Goal: Transaction & Acquisition: Purchase product/service

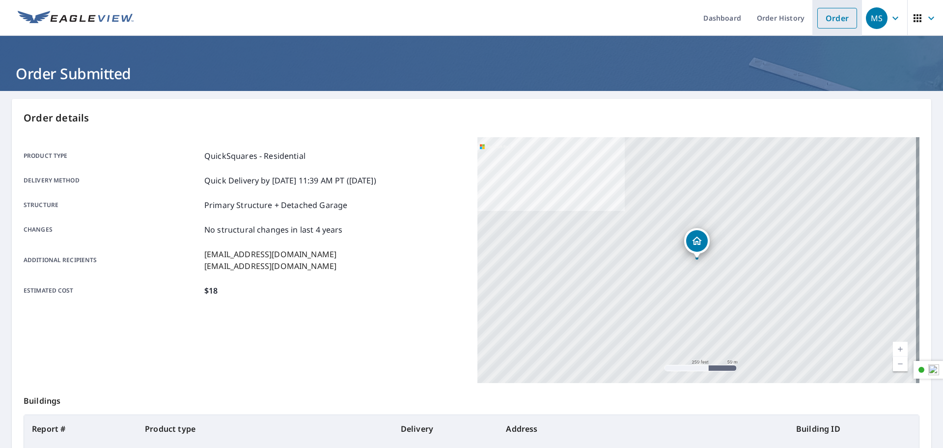
click at [828, 27] on link "Order" at bounding box center [837, 18] width 40 height 21
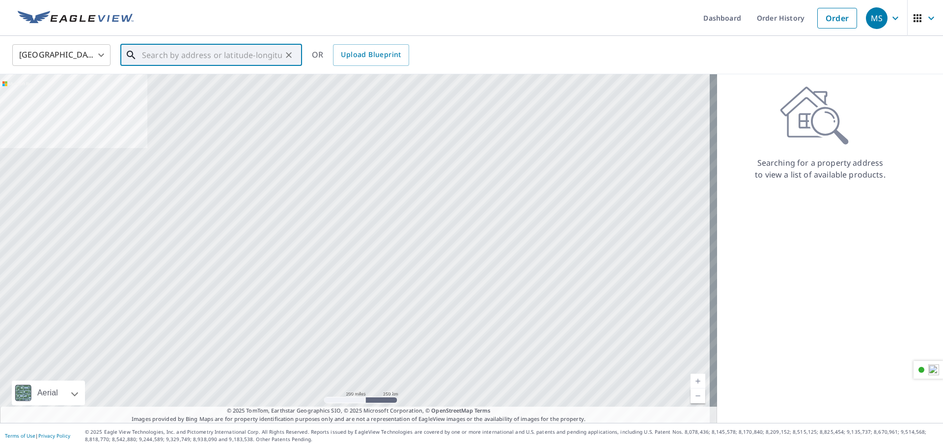
paste input "[STREET_ADDRESS]"
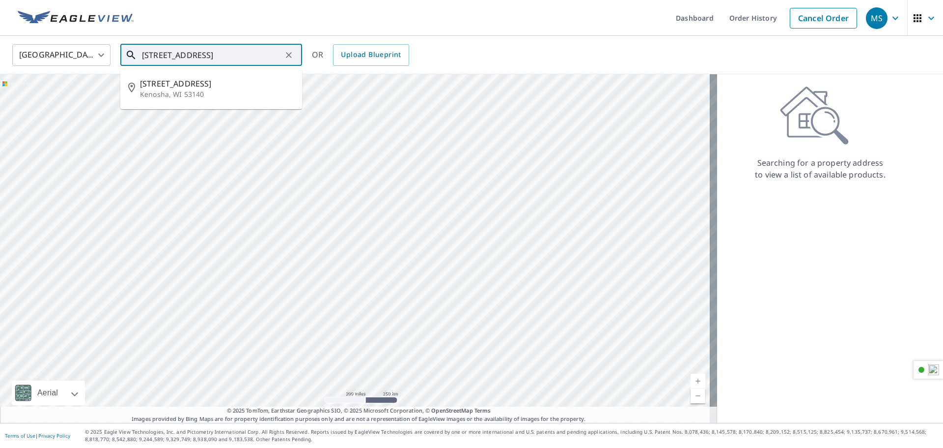
type input "[STREET_ADDRESS]"
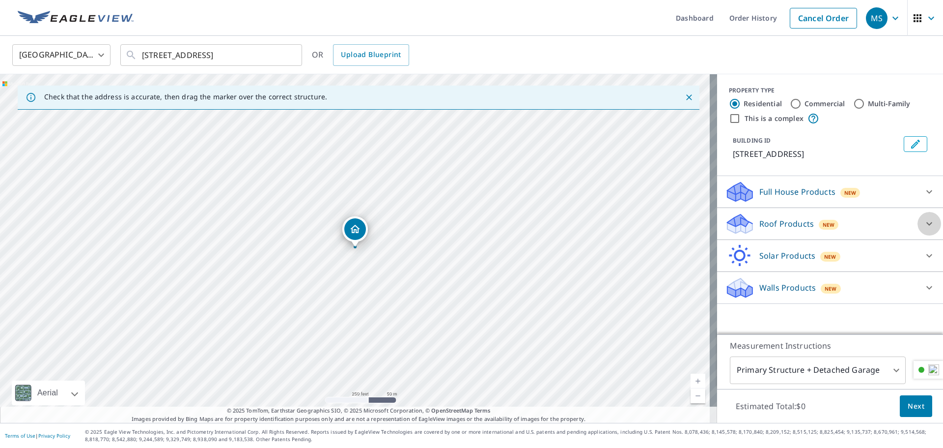
click at [918, 229] on div at bounding box center [930, 224] width 24 height 24
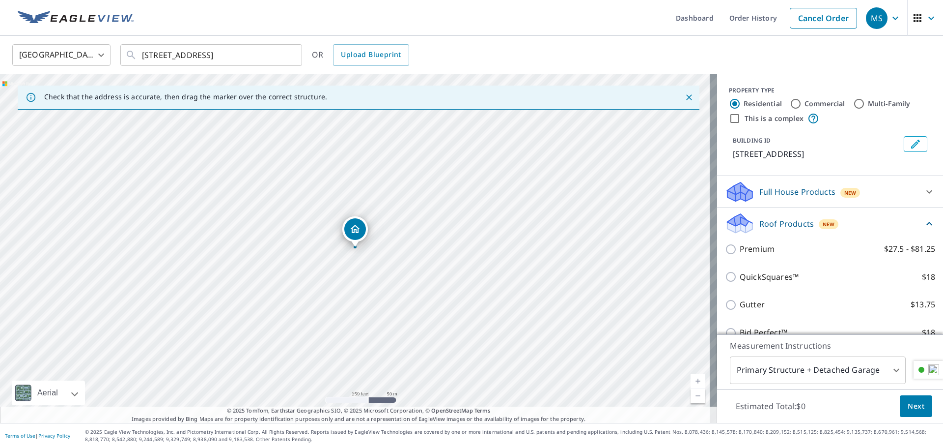
click at [762, 265] on div "QuickSquares™ $18" at bounding box center [830, 277] width 210 height 28
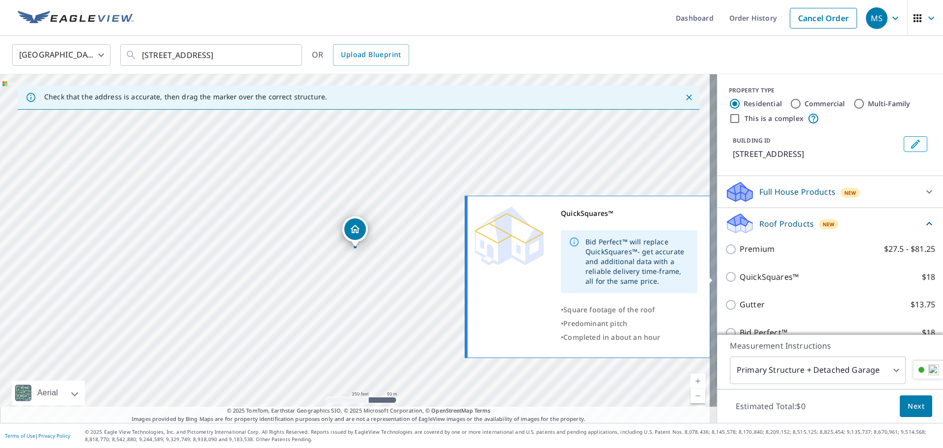
click at [741, 276] on p "QuickSquares™" at bounding box center [769, 277] width 59 height 12
click at [740, 276] on input "QuickSquares™ $18" at bounding box center [732, 277] width 15 height 12
checkbox input "true"
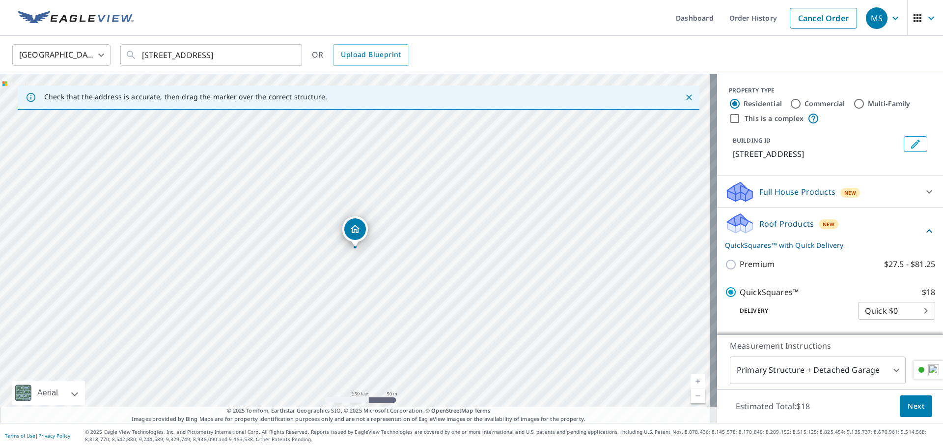
click at [900, 407] on button "Next" at bounding box center [916, 406] width 32 height 22
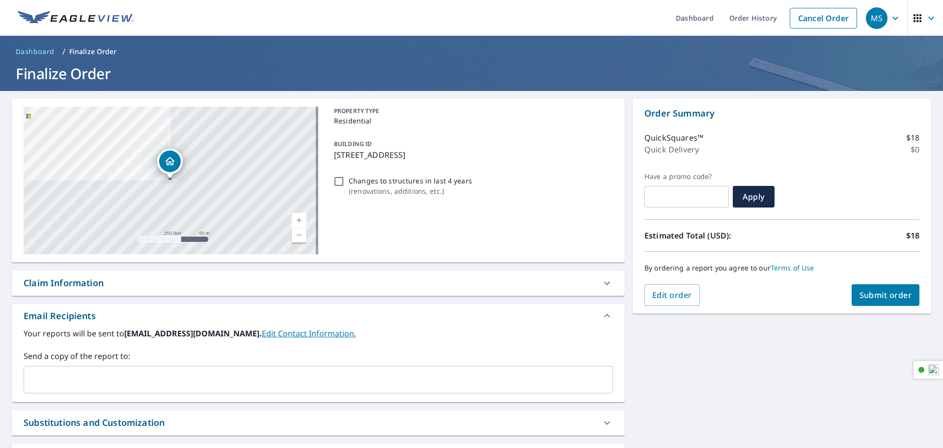
click at [144, 391] on div "​" at bounding box center [319, 380] width 590 height 28
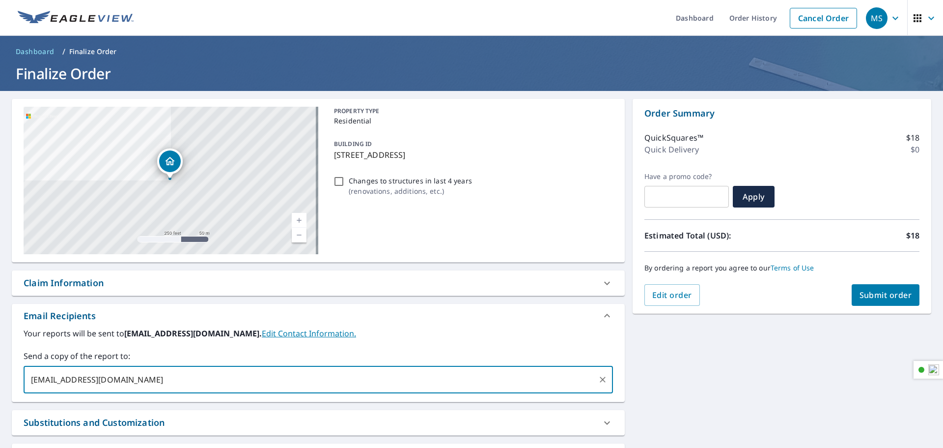
type input "[EMAIL_ADDRESS][DOMAIN_NAME]"
click at [879, 291] on span "Submit order" at bounding box center [886, 294] width 53 height 11
